Goal: Transaction & Acquisition: Obtain resource

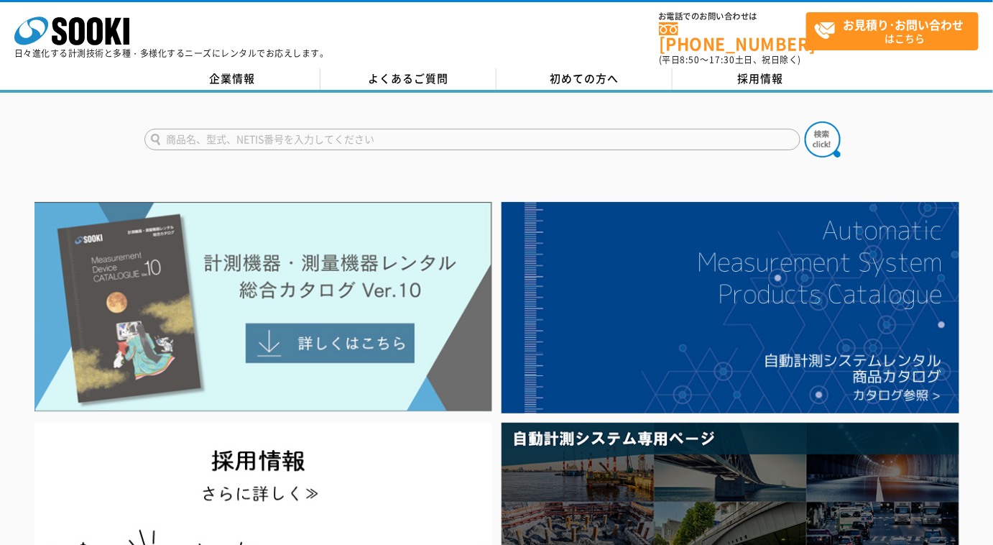
click at [236, 279] on img at bounding box center [264, 307] width 458 height 210
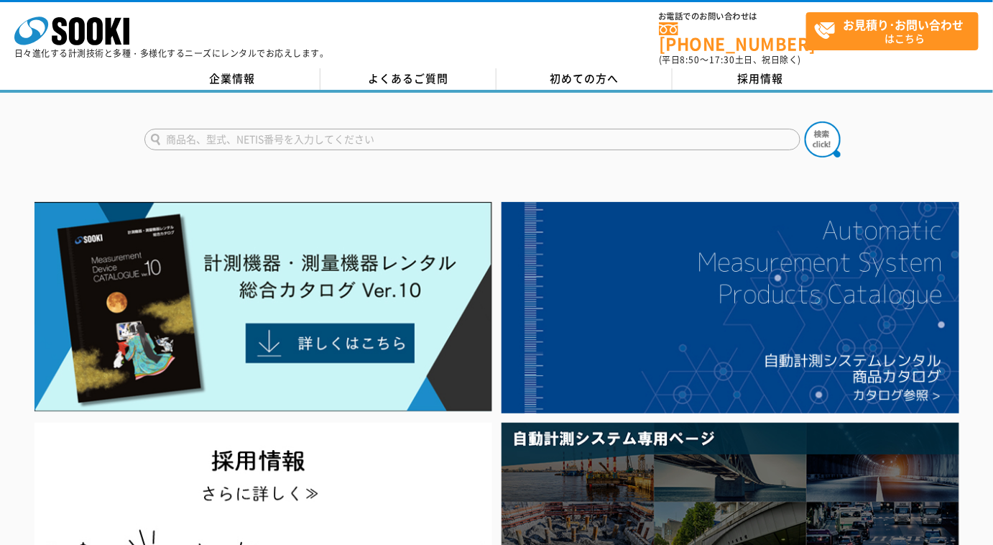
click at [421, 134] on input "text" at bounding box center [472, 140] width 656 height 22
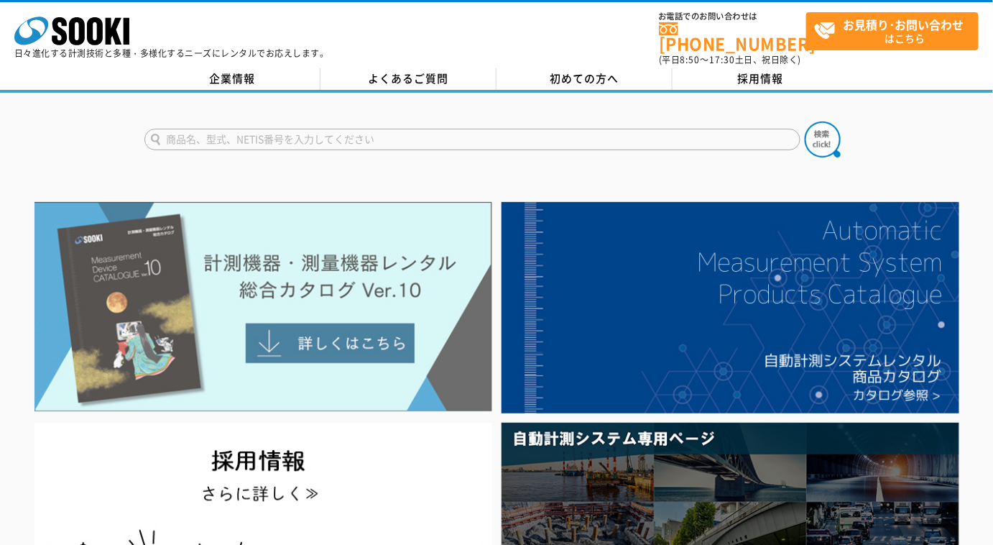
type input "商品名、型式、NETIS番号を入力してください"
click at [261, 330] on img at bounding box center [264, 307] width 458 height 210
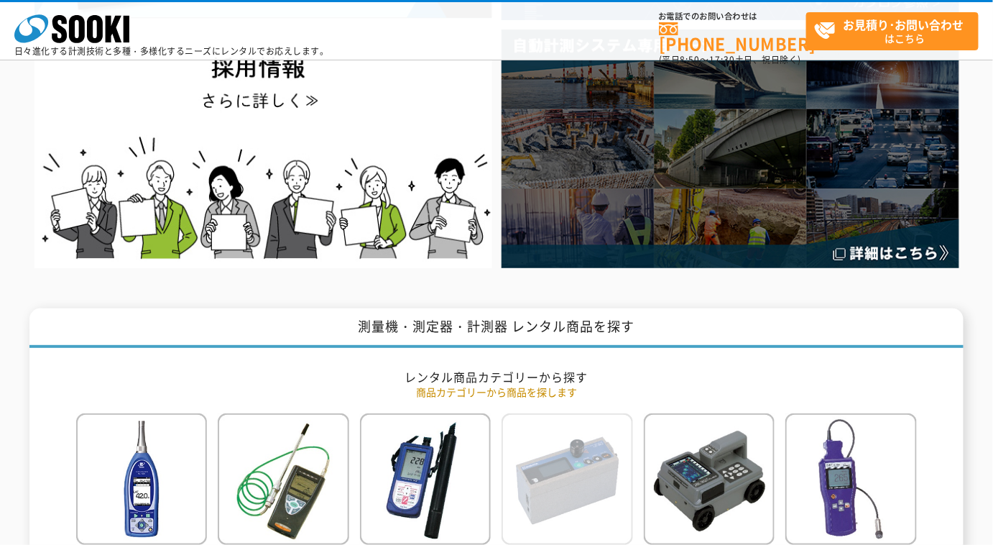
scroll to position [653, 0]
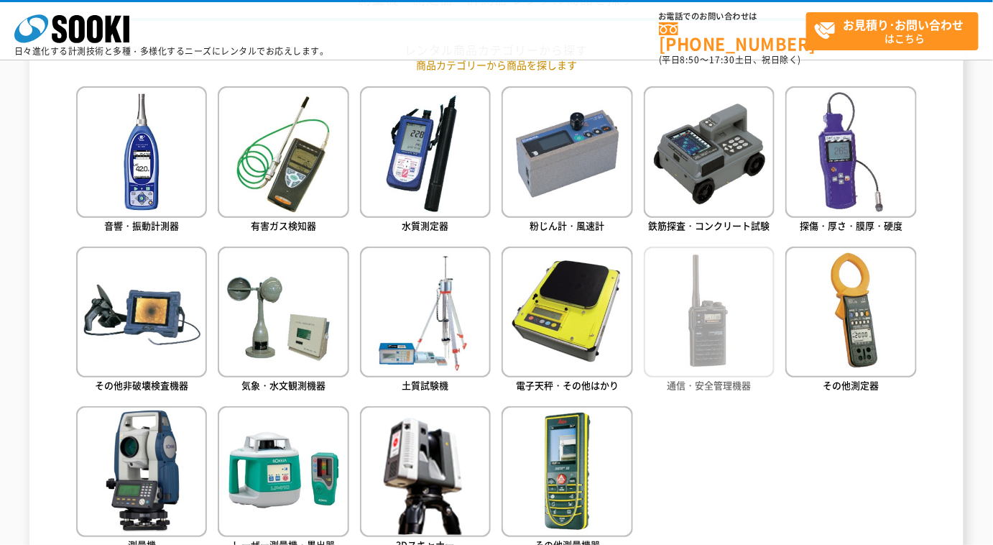
click at [696, 339] on img at bounding box center [709, 312] width 131 height 131
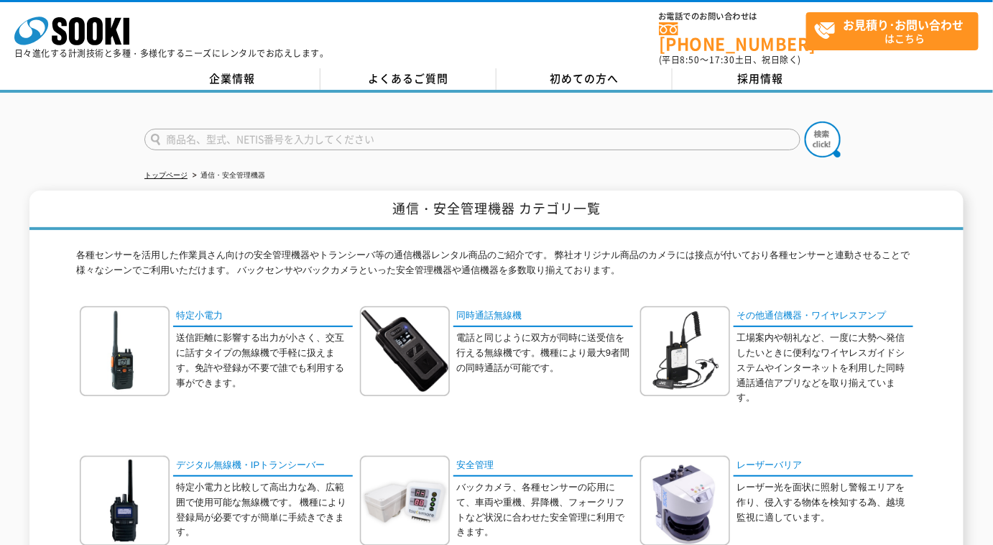
scroll to position [130, 0]
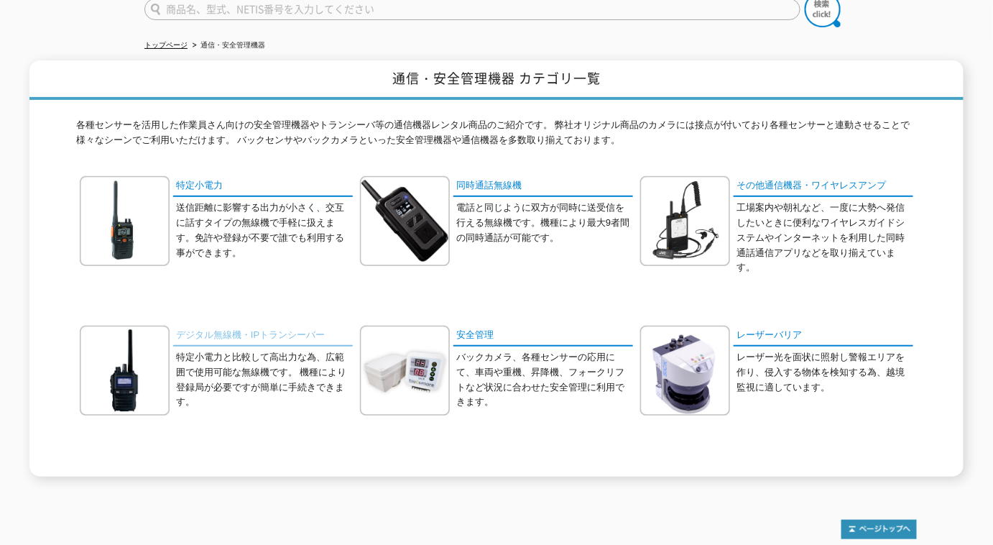
click at [279, 326] on link "デジタル無線機・IPトランシーバー" at bounding box center [263, 336] width 180 height 21
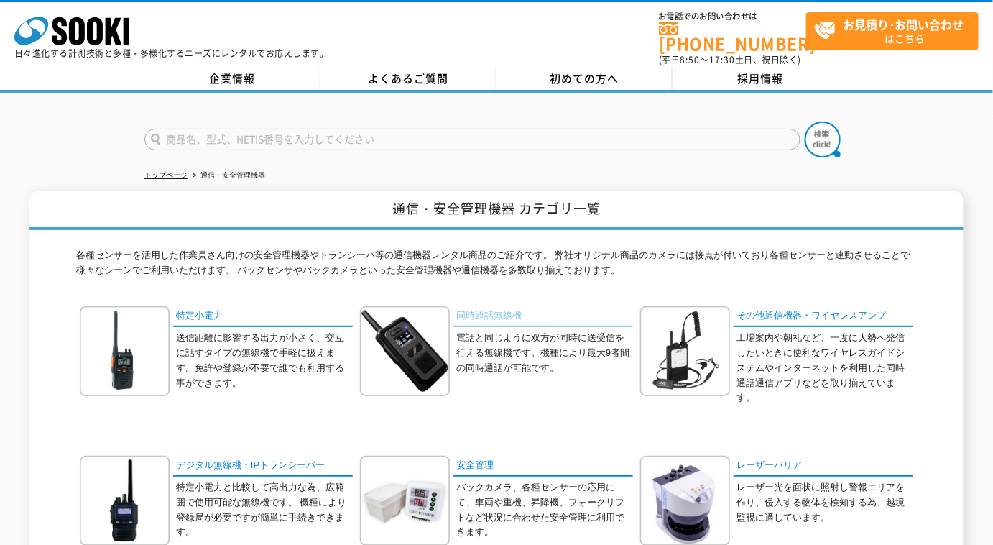
click at [498, 313] on link "同時通話無線機" at bounding box center [544, 316] width 180 height 21
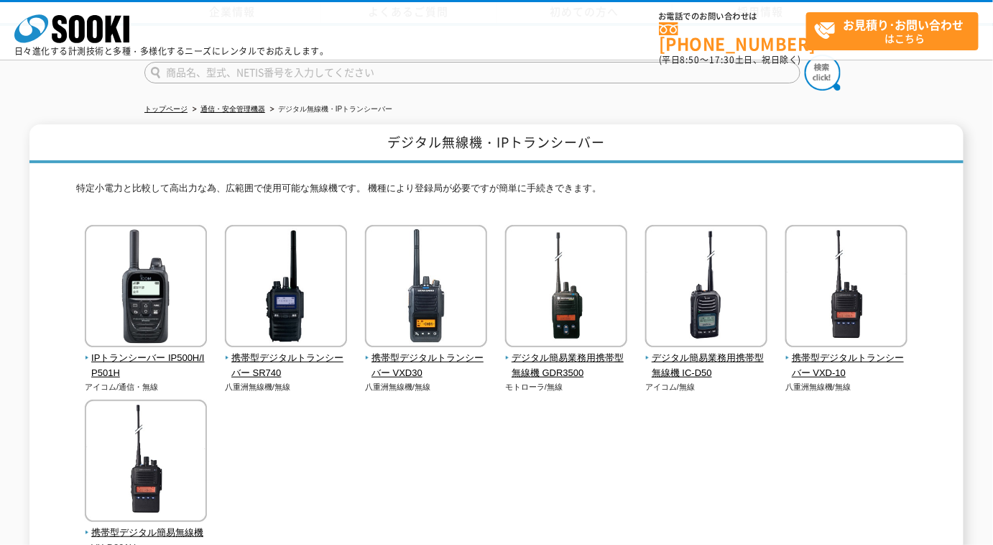
scroll to position [130, 0]
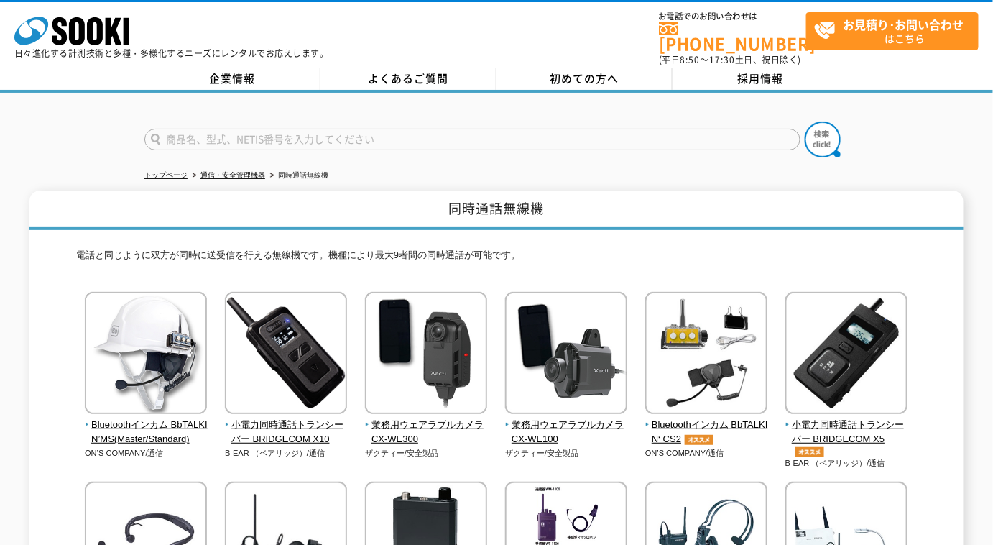
scroll to position [65, 0]
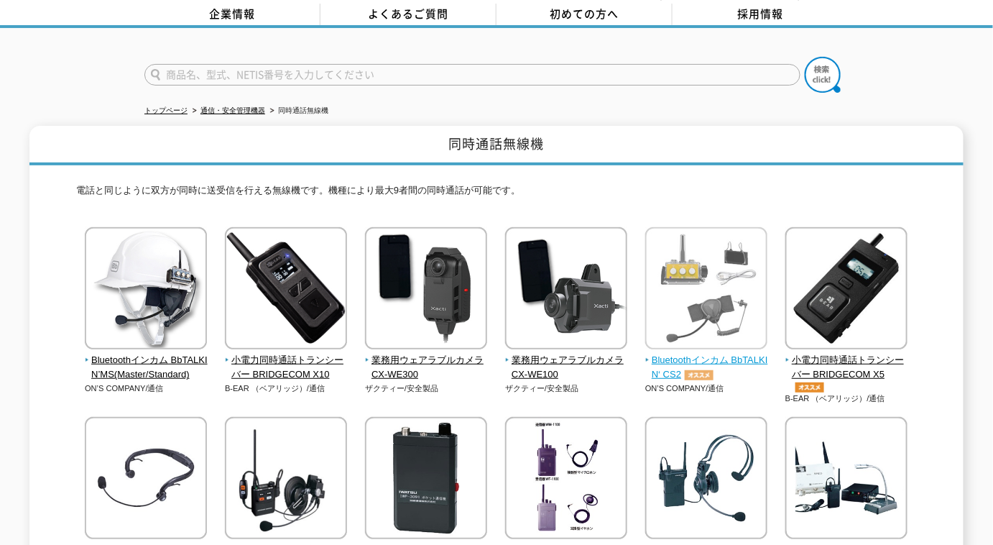
click at [716, 353] on span "Bluetoothインカム BbTALKIN‘ CS2" at bounding box center [707, 368] width 123 height 30
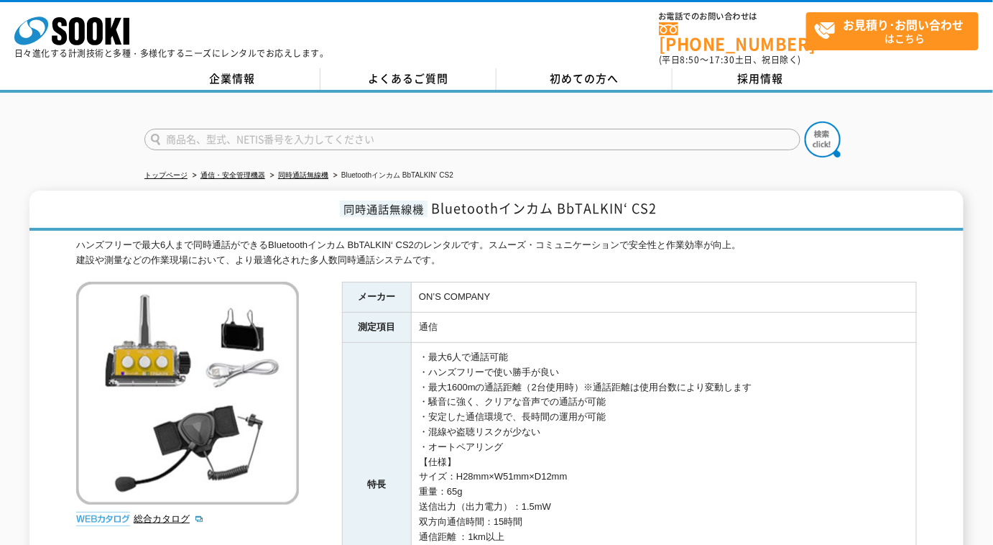
click at [342, 129] on input "text" at bounding box center [472, 140] width 656 height 22
type input "橋梁点検"
click at [805, 121] on button at bounding box center [823, 139] width 36 height 36
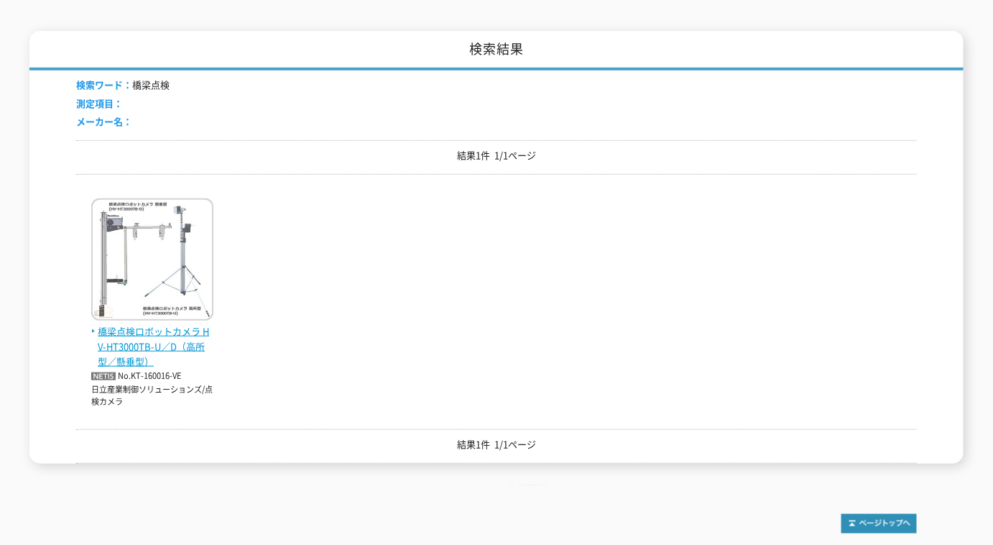
click at [151, 336] on span "橋梁点検ロボットカメラ HV-HT3000TB-U／D（高所型／懸垂型）" at bounding box center [152, 346] width 122 height 45
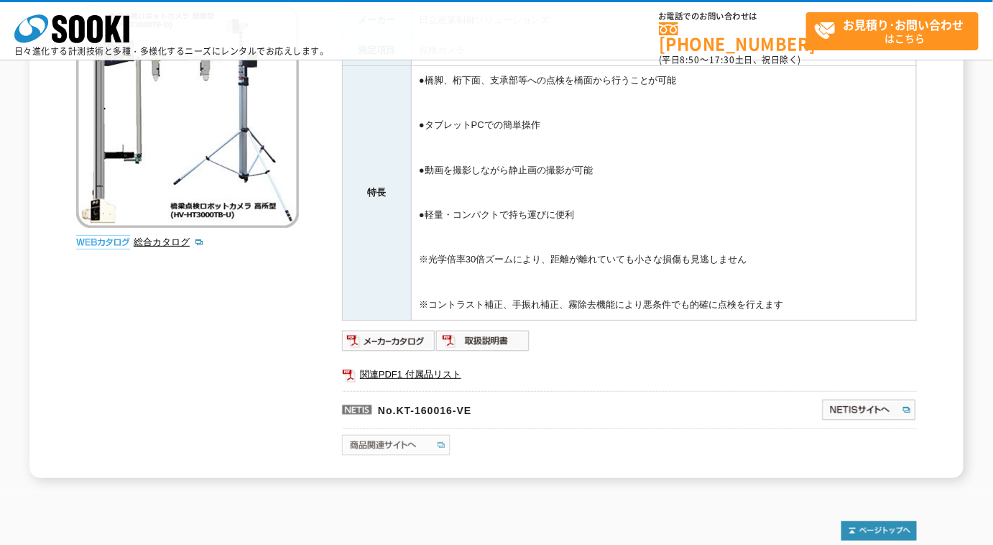
scroll to position [331, 0]
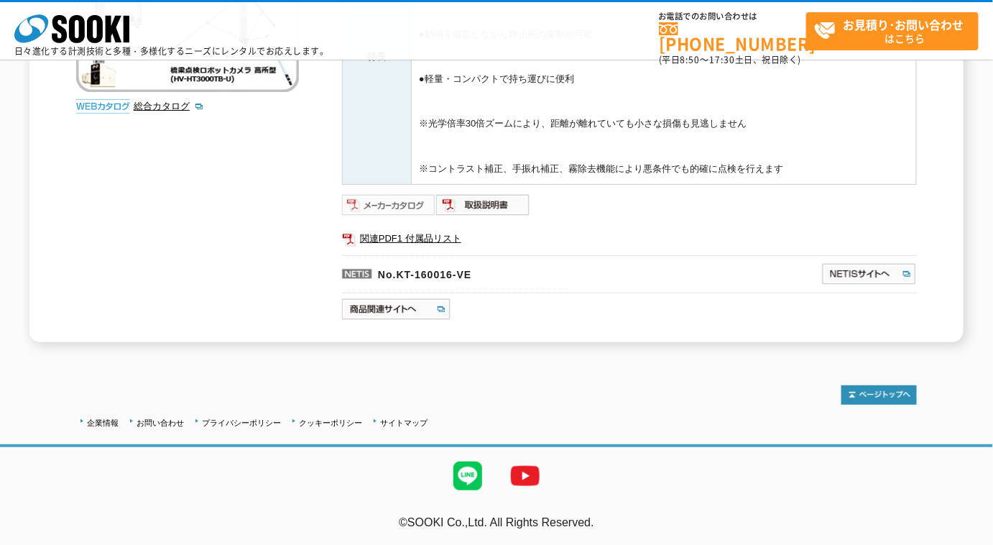
click at [388, 201] on img at bounding box center [389, 204] width 94 height 23
